Goal: Browse casually

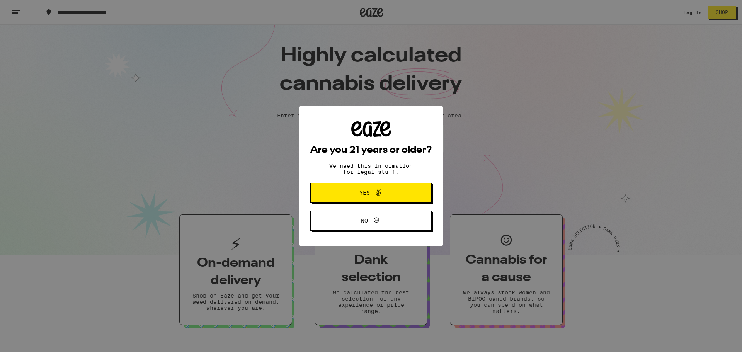
click at [352, 192] on span "Yes" at bounding box center [371, 193] width 59 height 10
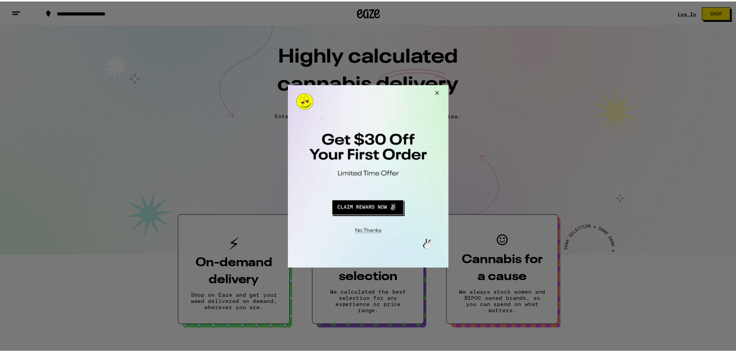
click at [437, 92] on button "Close Modal" at bounding box center [436, 94] width 21 height 19
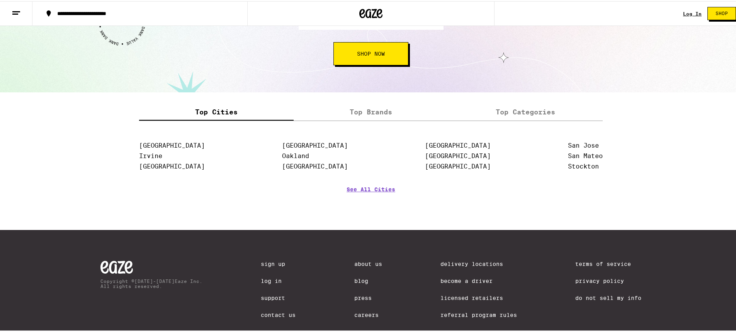
scroll to position [952, 0]
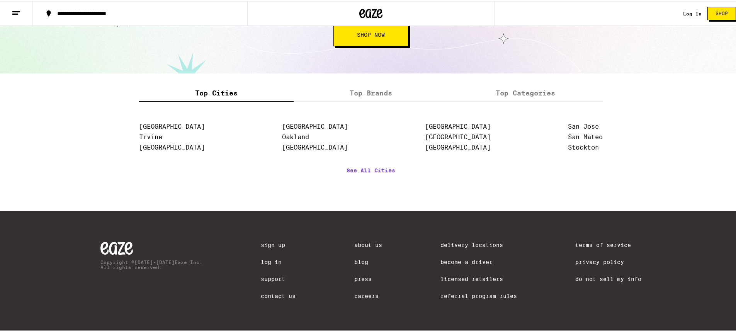
click at [369, 90] on label "Top Brands" at bounding box center [371, 92] width 155 height 17
click at [0, 0] on input "Top Brands" at bounding box center [0, 0] width 0 height 0
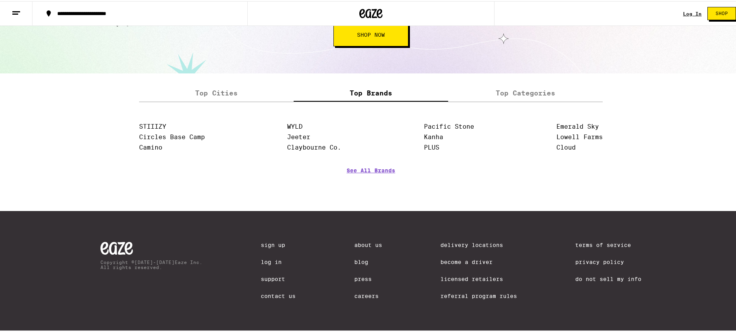
click at [505, 88] on label "Top Categories" at bounding box center [525, 92] width 155 height 17
click at [0, 0] on input "Top Categories" at bounding box center [0, 0] width 0 height 0
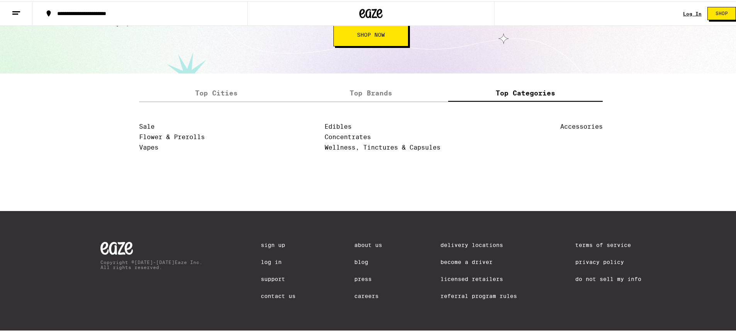
click at [366, 86] on label "Top Brands" at bounding box center [371, 92] width 155 height 17
click at [0, 0] on input "Top Brands" at bounding box center [0, 0] width 0 height 0
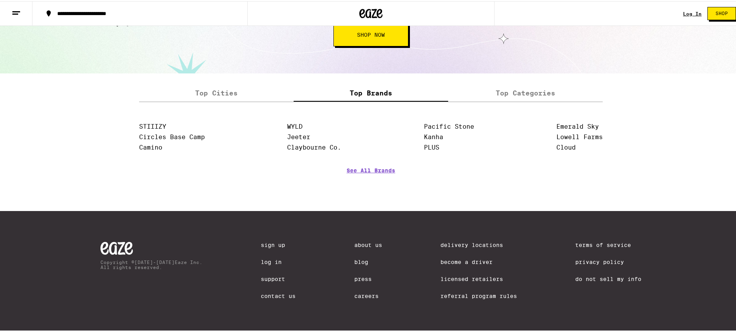
click at [228, 85] on label "Top Cities" at bounding box center [216, 92] width 155 height 17
click at [0, 0] on input "Top Cities" at bounding box center [0, 0] width 0 height 0
